Goal: Find specific page/section: Find specific page/section

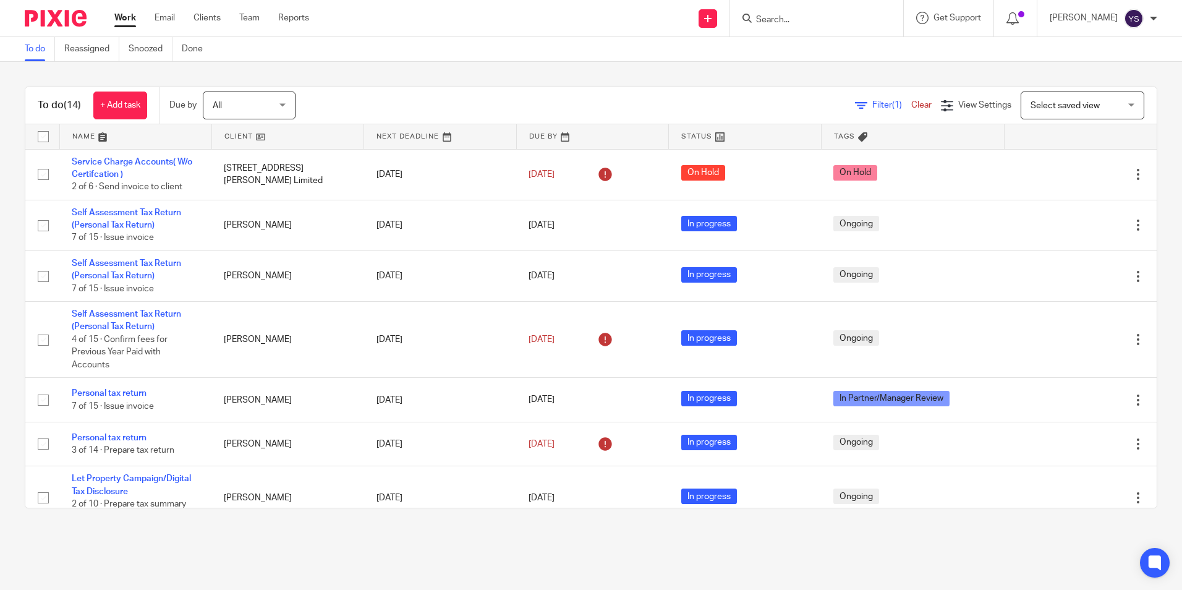
click at [755, 23] on input "Search" at bounding box center [810, 20] width 111 height 11
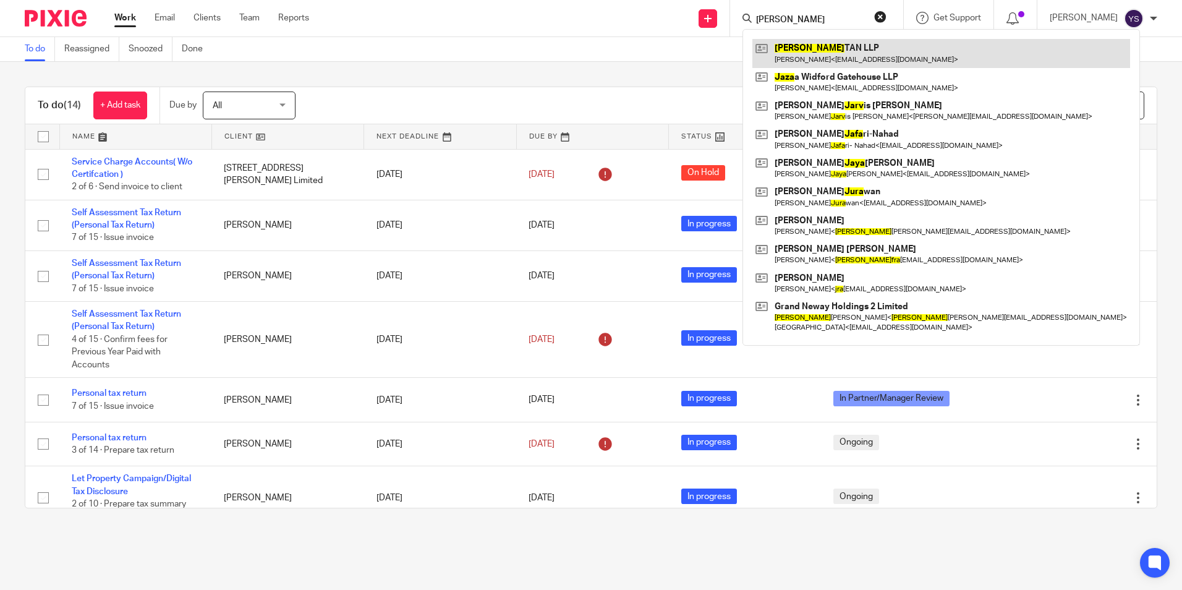
type input "jara"
click at [845, 61] on link at bounding box center [941, 53] width 378 height 28
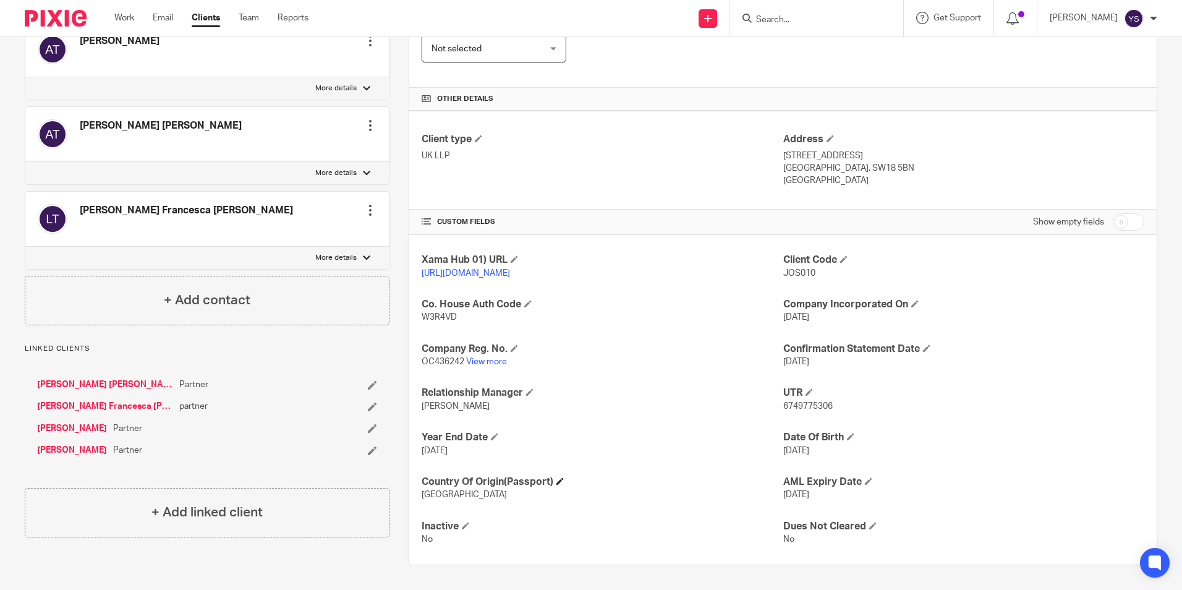
scroll to position [247, 0]
click at [490, 365] on link "View more" at bounding box center [486, 361] width 41 height 9
